Goal: Information Seeking & Learning: Check status

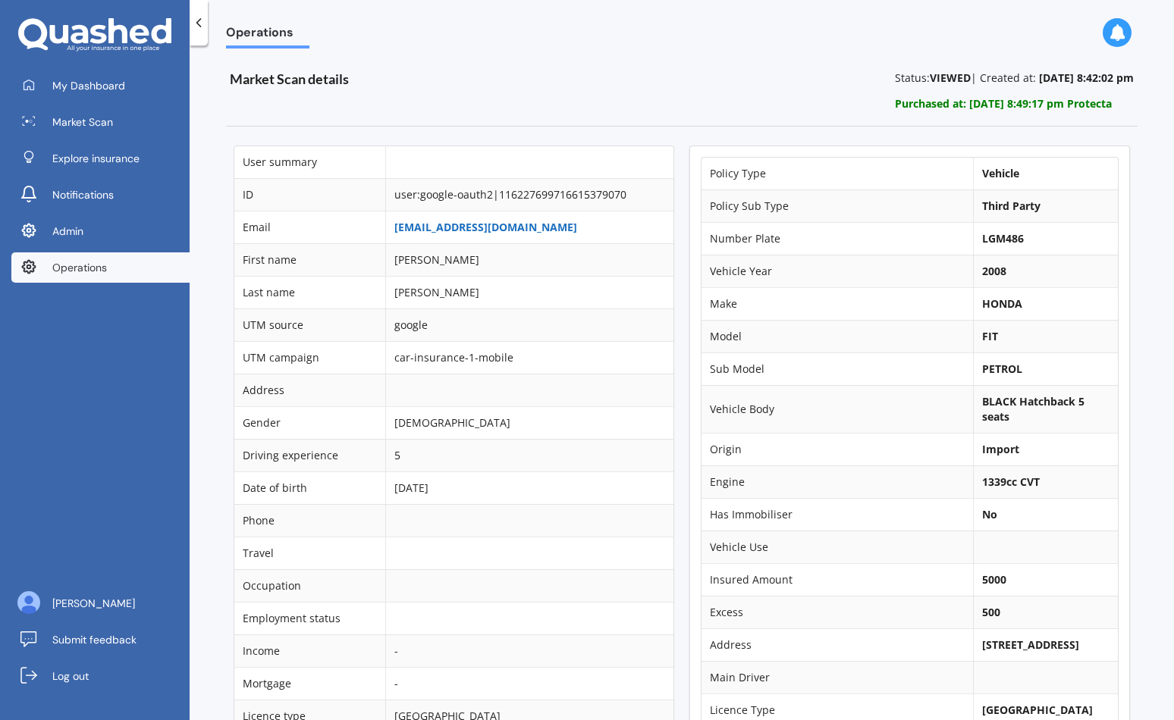
click at [441, 231] on link "fernandonovoasacristan@gmail.com" at bounding box center [485, 227] width 183 height 14
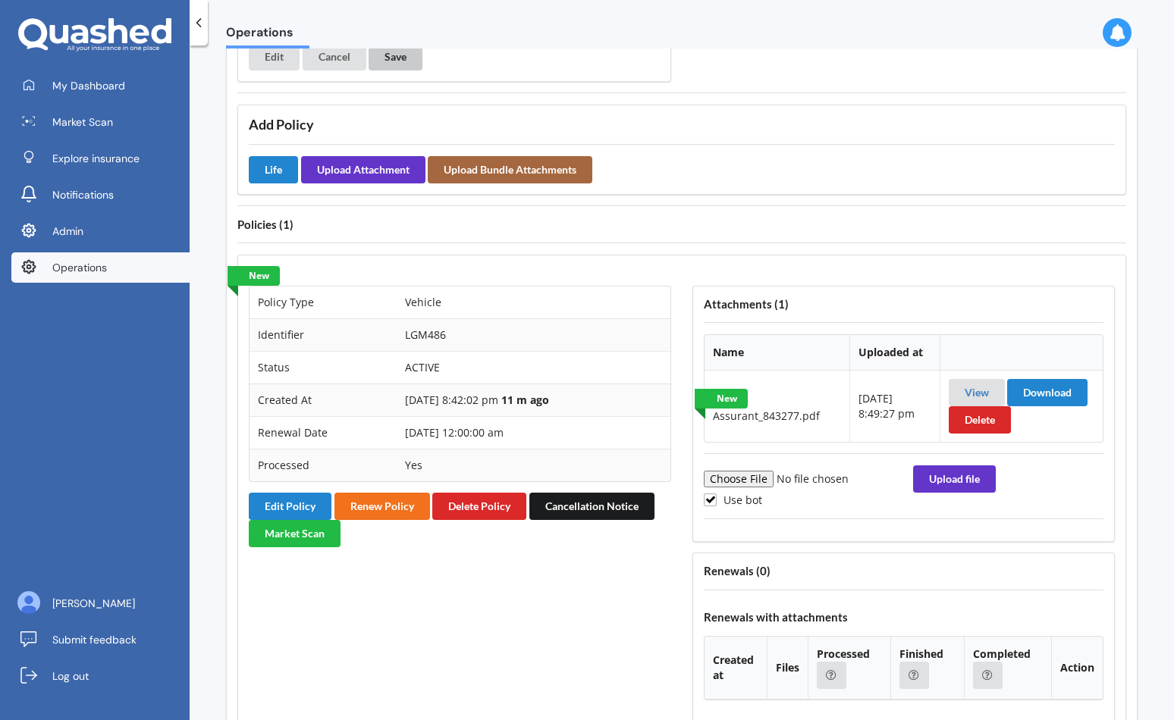
scroll to position [1050, 0]
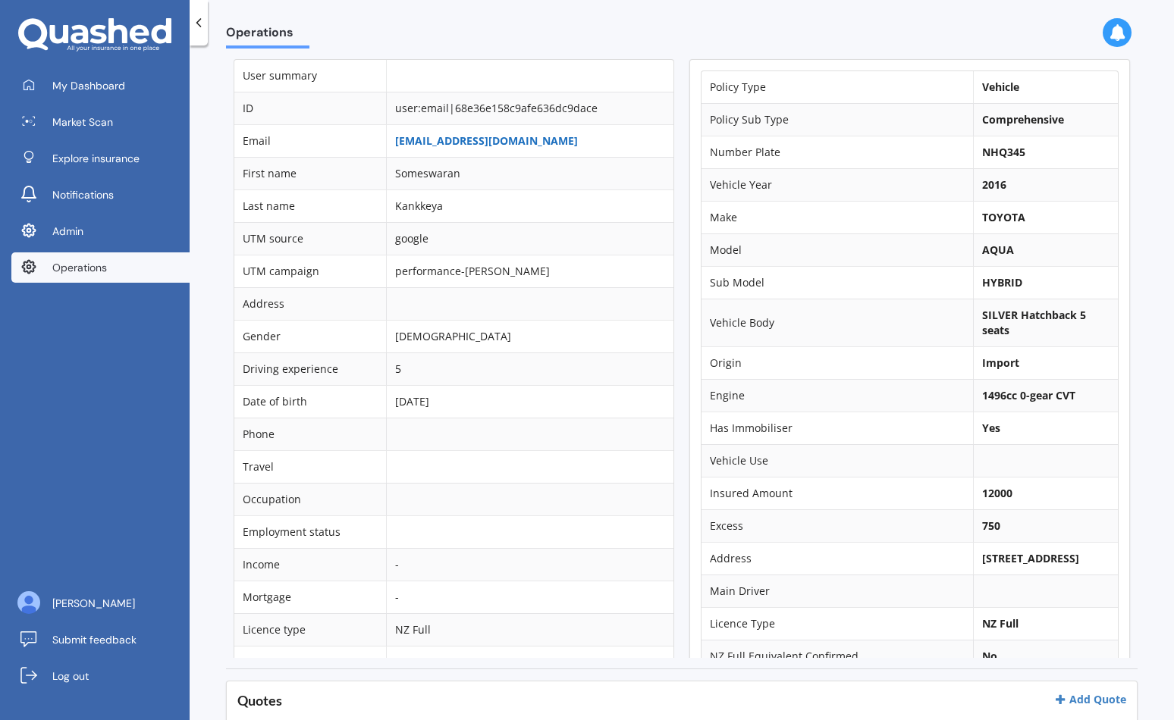
click at [450, 147] on link "[EMAIL_ADDRESS][DOMAIN_NAME]" at bounding box center [486, 140] width 183 height 14
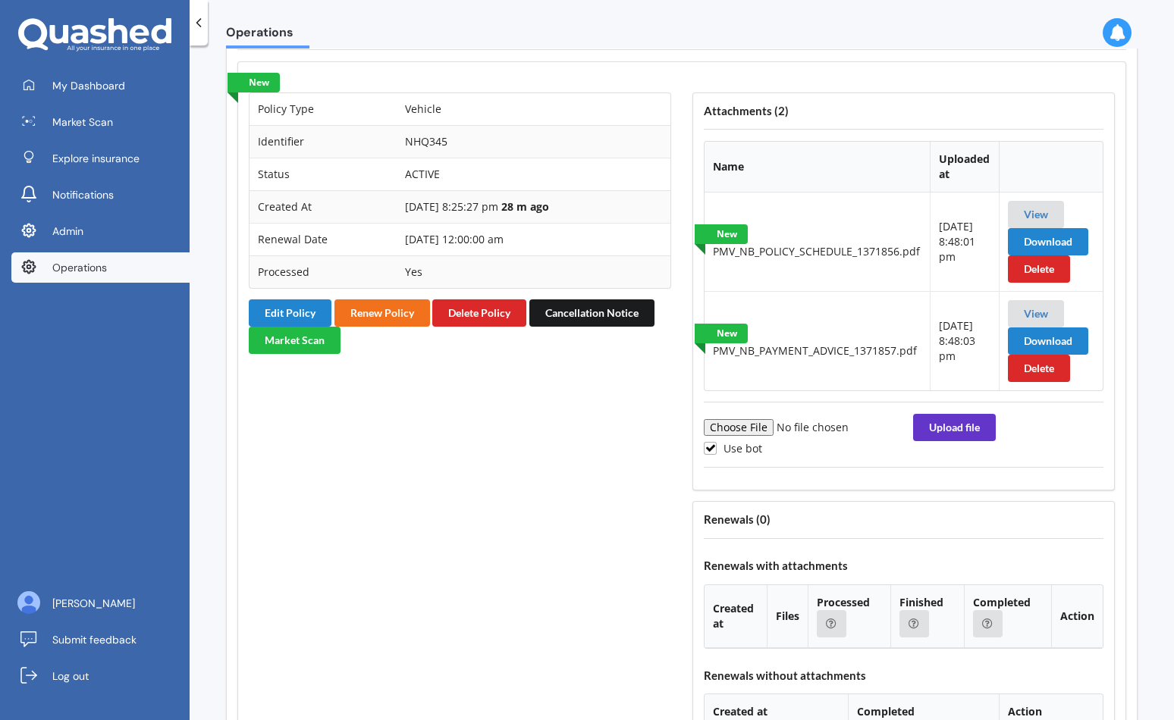
scroll to position [1197, 0]
